Goal: Communication & Community: Connect with others

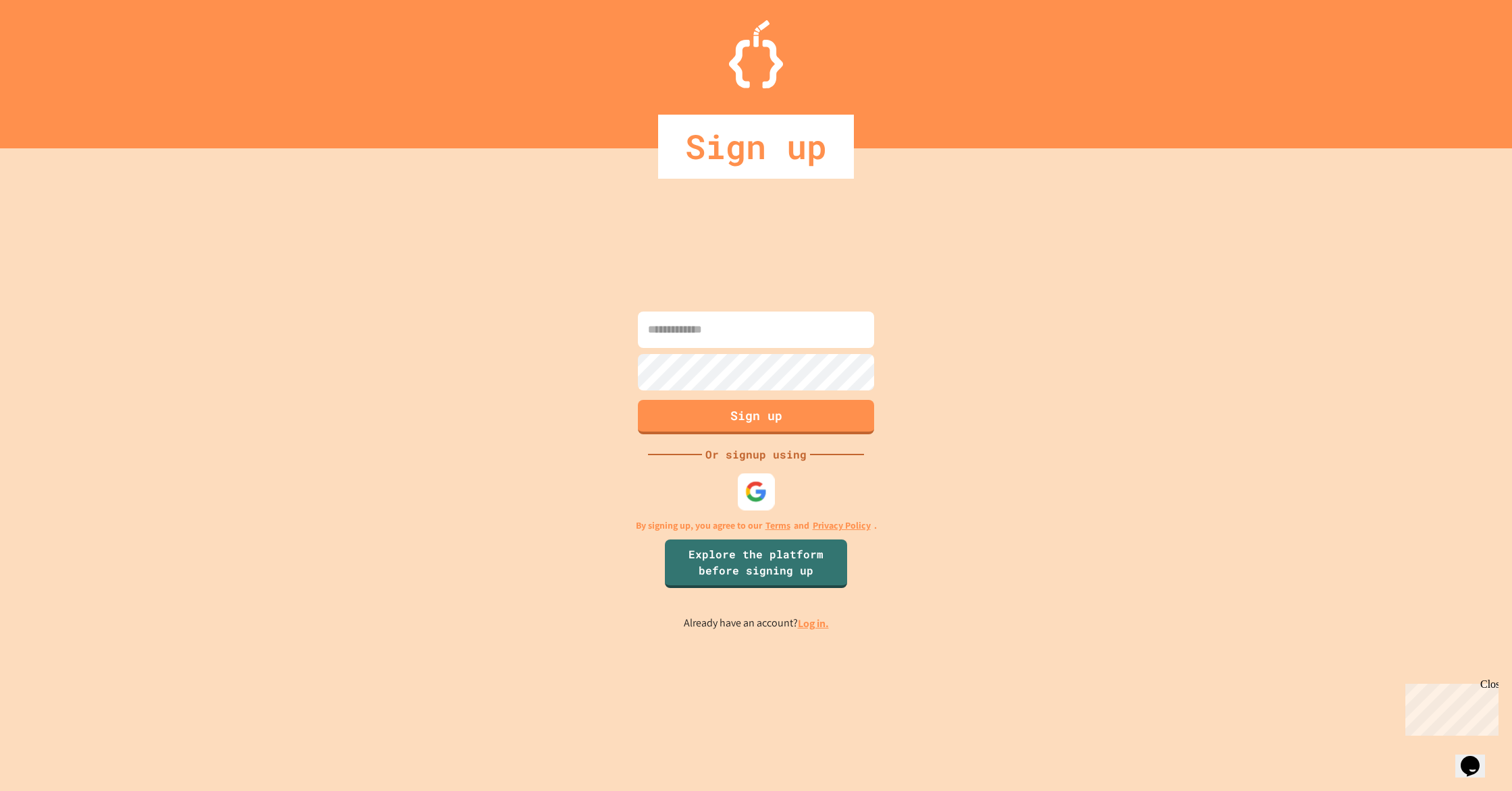
click at [765, 492] on img at bounding box center [756, 491] width 22 height 22
click at [756, 486] on img at bounding box center [756, 491] width 22 height 22
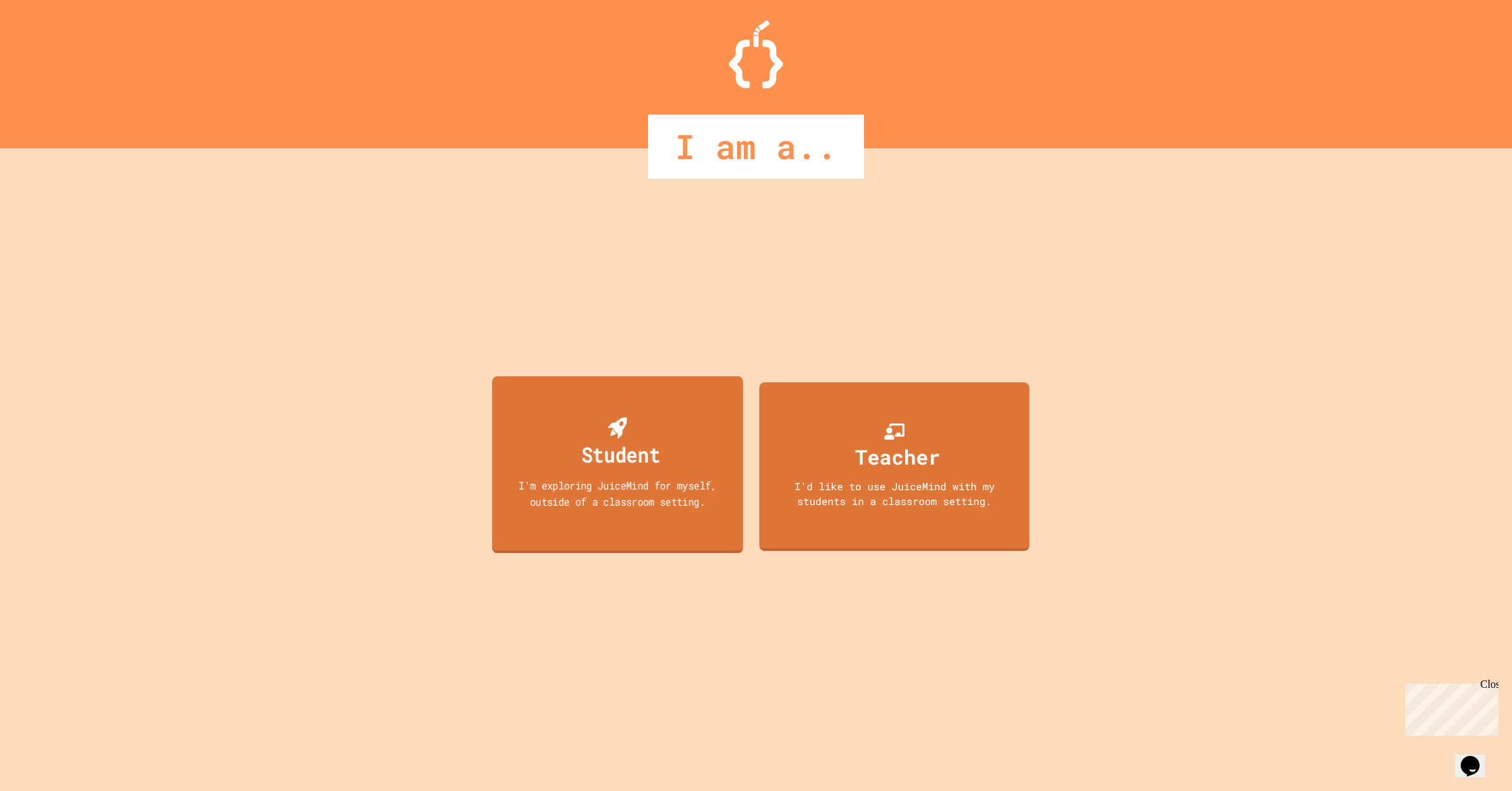
click at [667, 433] on div "Student I'm exploring JuiceMind for myself, outside of a classroom setting." at bounding box center [618, 464] width 252 height 178
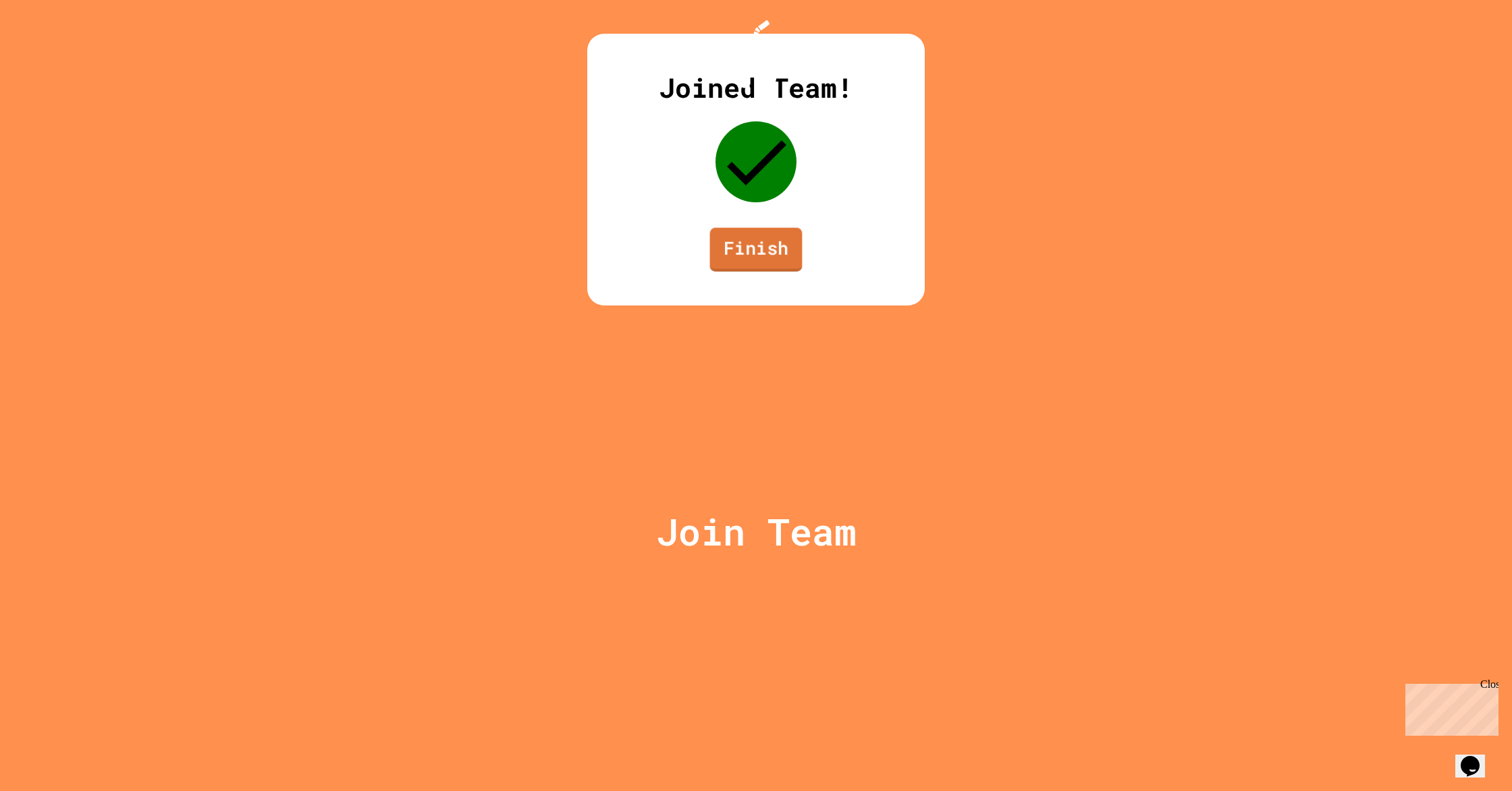
click at [794, 306] on div "Joined Team! Finish" at bounding box center [756, 170] width 338 height 272
click at [776, 271] on link "Finish" at bounding box center [756, 249] width 85 height 45
